Goal: Task Accomplishment & Management: Use online tool/utility

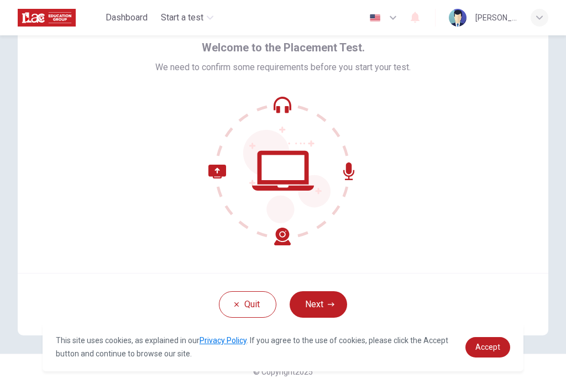
scroll to position [50, 0]
click at [237, 300] on button "Quit" at bounding box center [248, 305] width 58 height 27
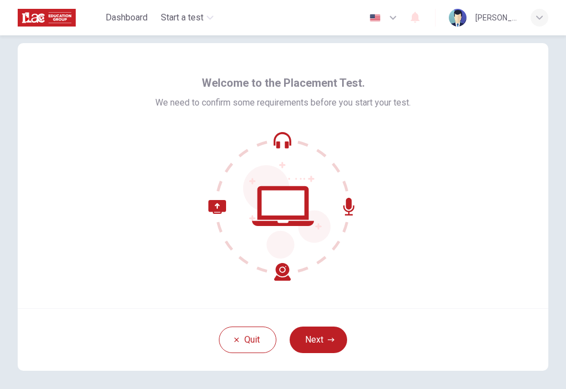
scroll to position [19, 0]
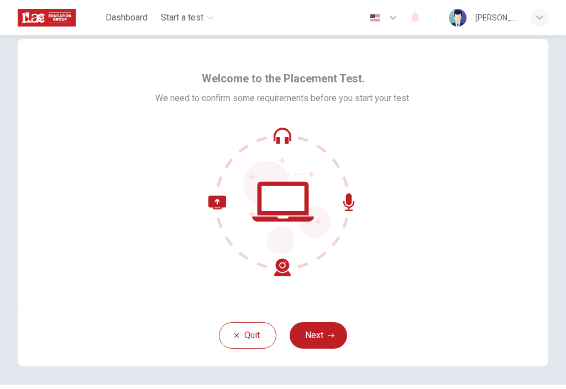
click at [327, 339] on button "Next" at bounding box center [319, 336] width 58 height 27
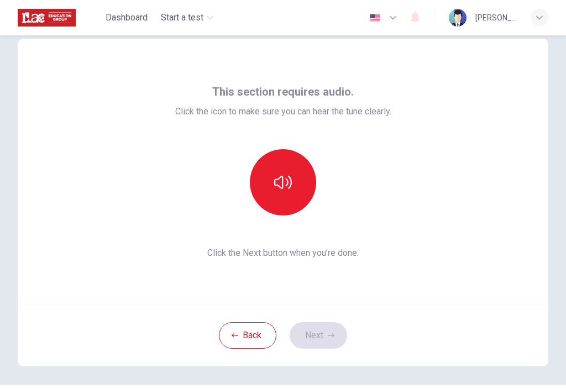
click at [287, 179] on icon "button" at bounding box center [283, 182] width 18 height 13
click at [332, 339] on button "Next" at bounding box center [319, 336] width 58 height 27
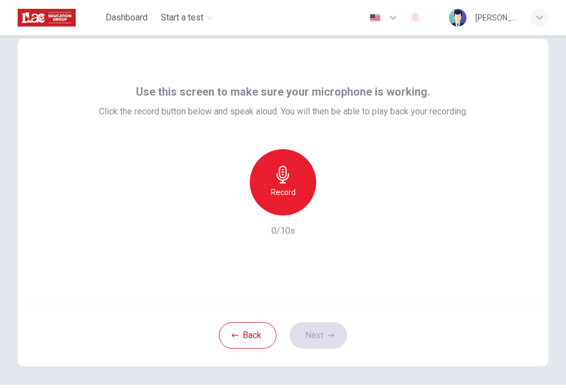
scroll to position [0, 0]
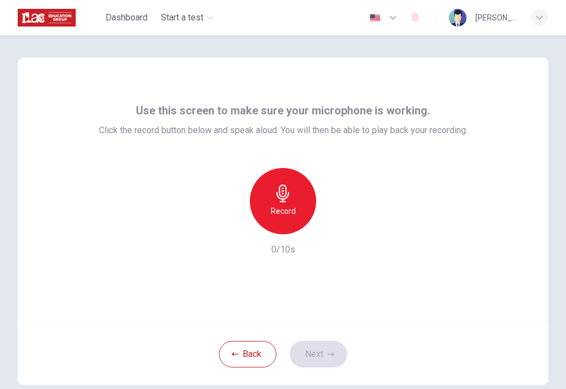
click at [272, 208] on h6 "Record" at bounding box center [283, 211] width 25 height 13
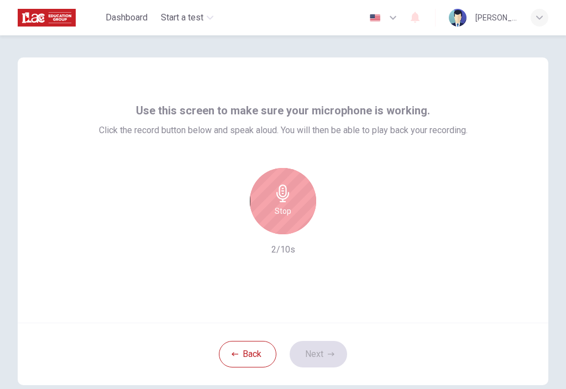
click at [287, 206] on h6 "Stop" at bounding box center [283, 211] width 17 height 13
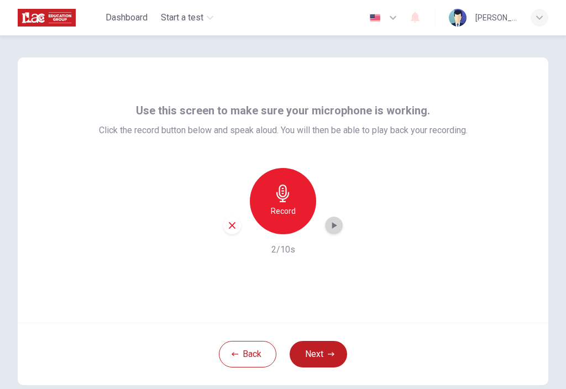
click at [331, 226] on icon "button" at bounding box center [334, 225] width 11 height 11
click at [331, 358] on button "Next" at bounding box center [319, 354] width 58 height 27
